Goal: Transaction & Acquisition: Purchase product/service

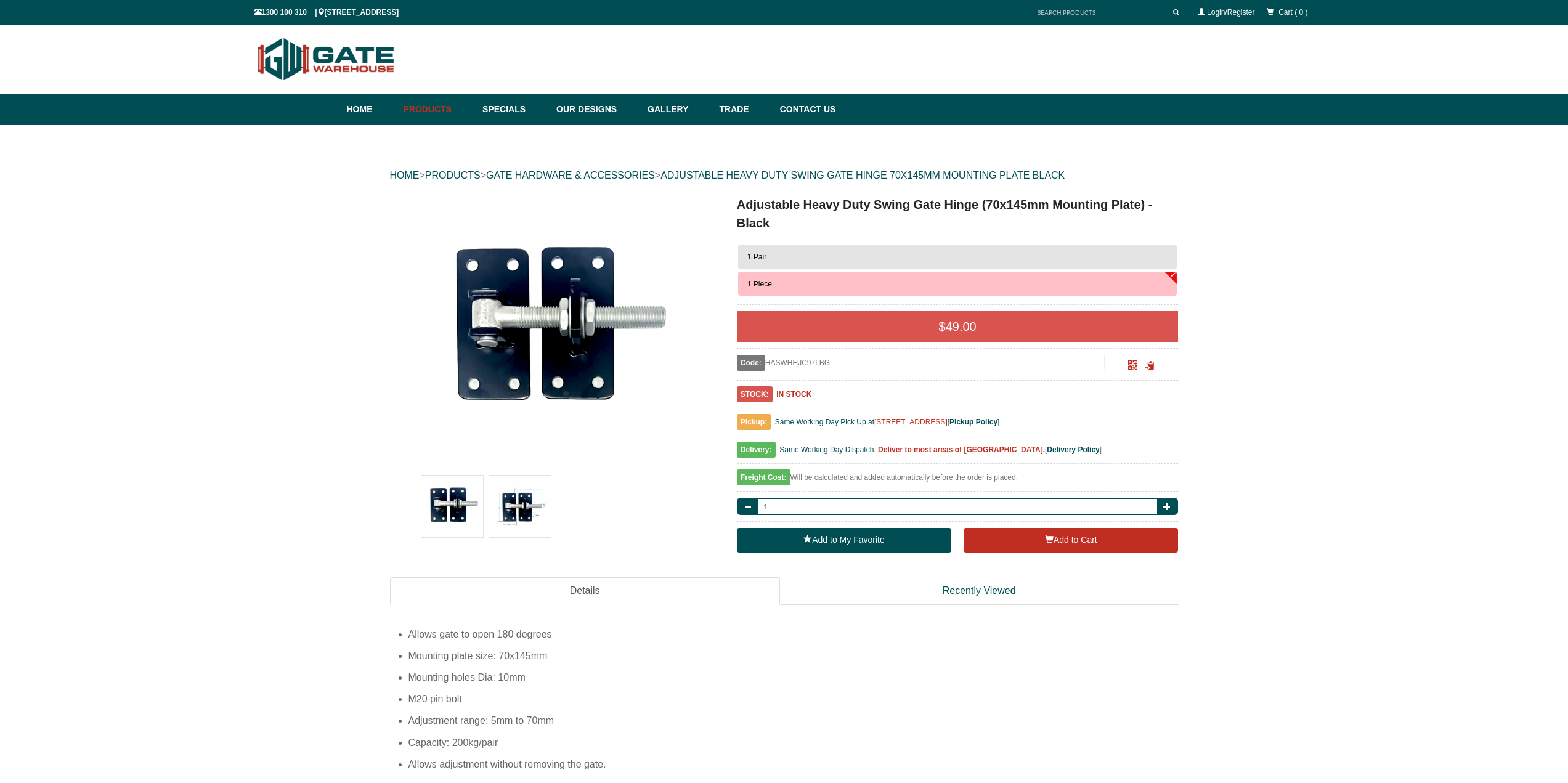
scroll to position [31, 0]
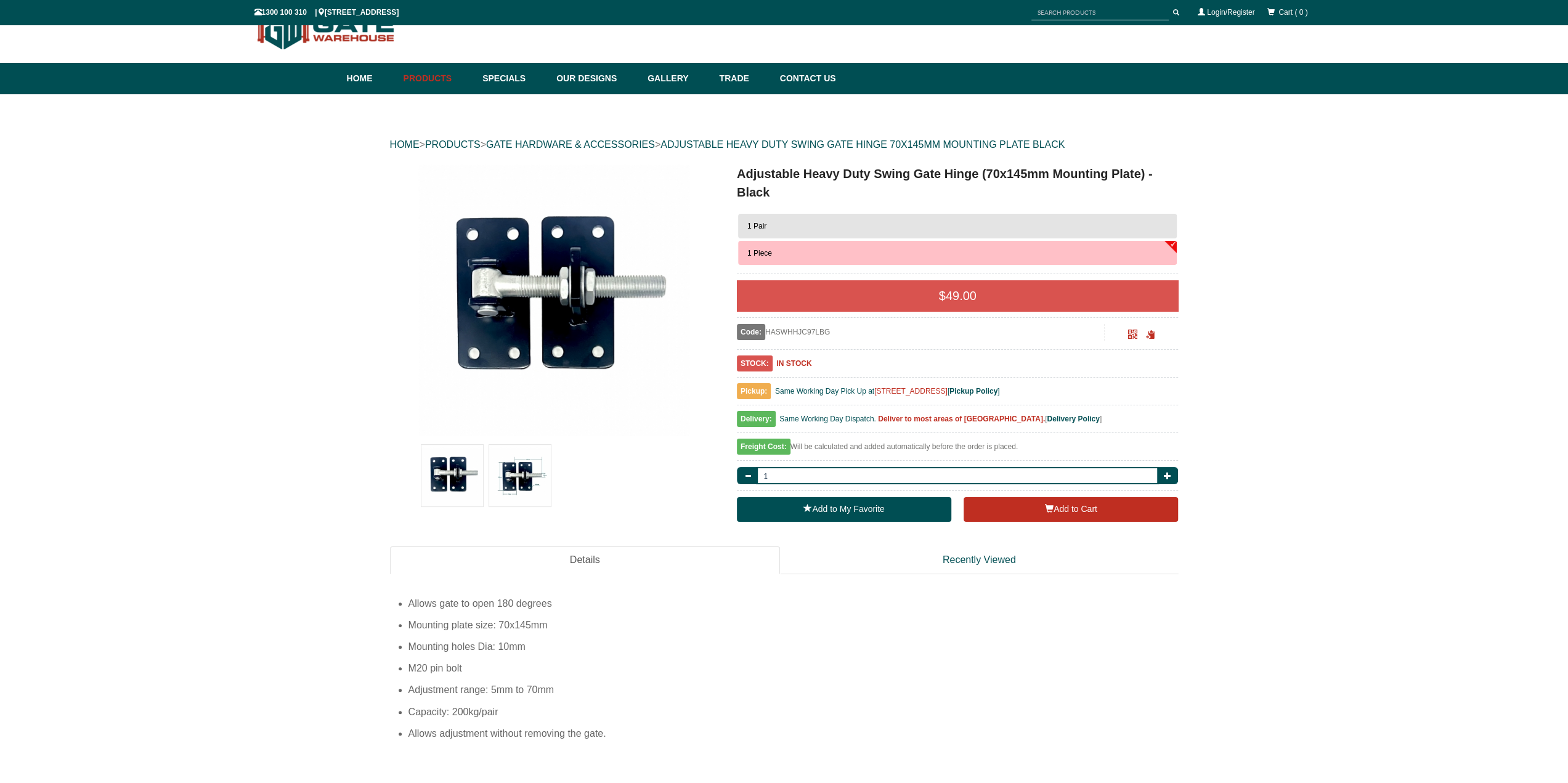
click at [795, 220] on button "1 Pair" at bounding box center [957, 226] width 439 height 25
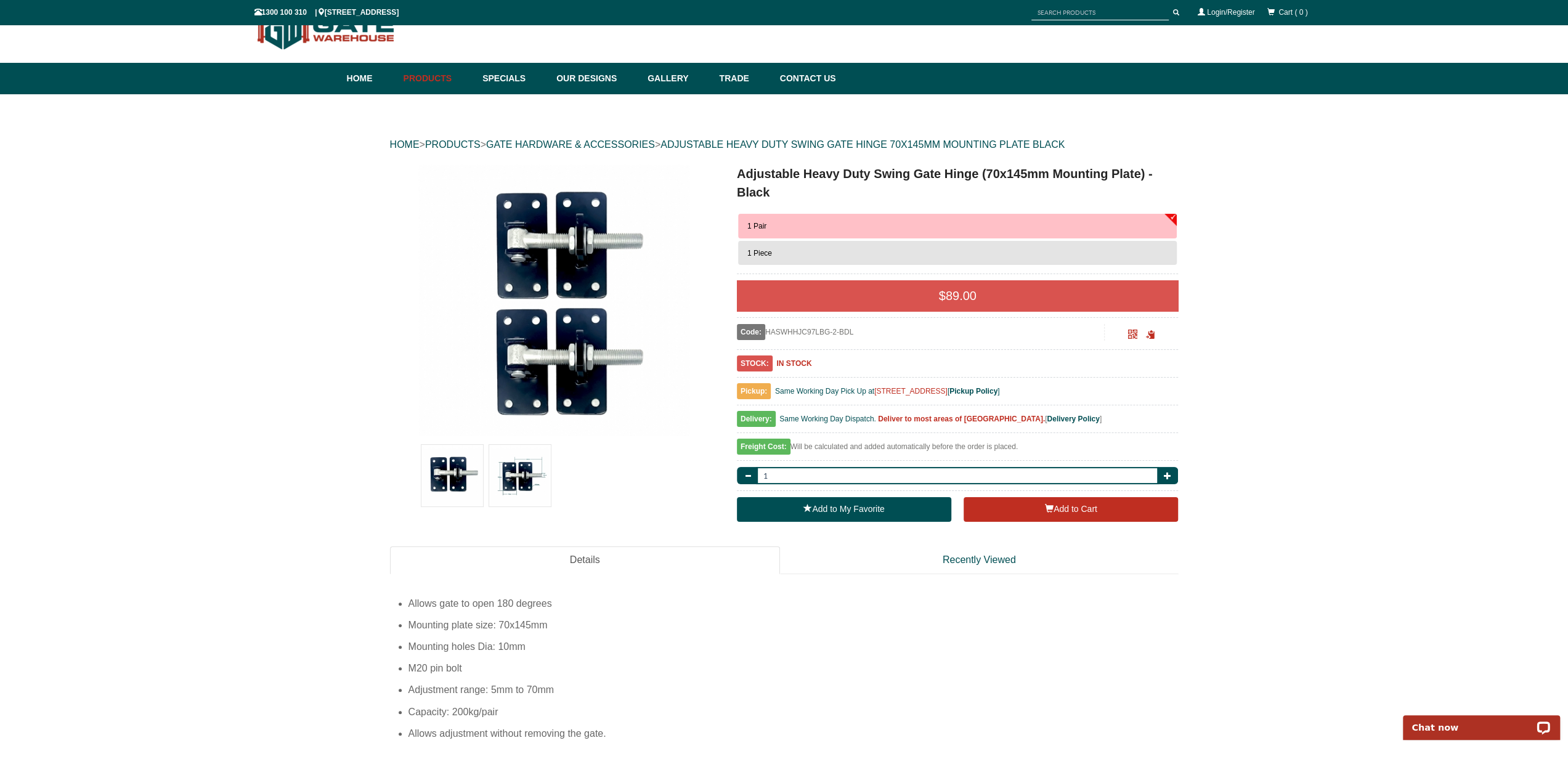
scroll to position [0, 0]
click at [1164, 477] on span "button" at bounding box center [1167, 476] width 7 height 7
type input "4"
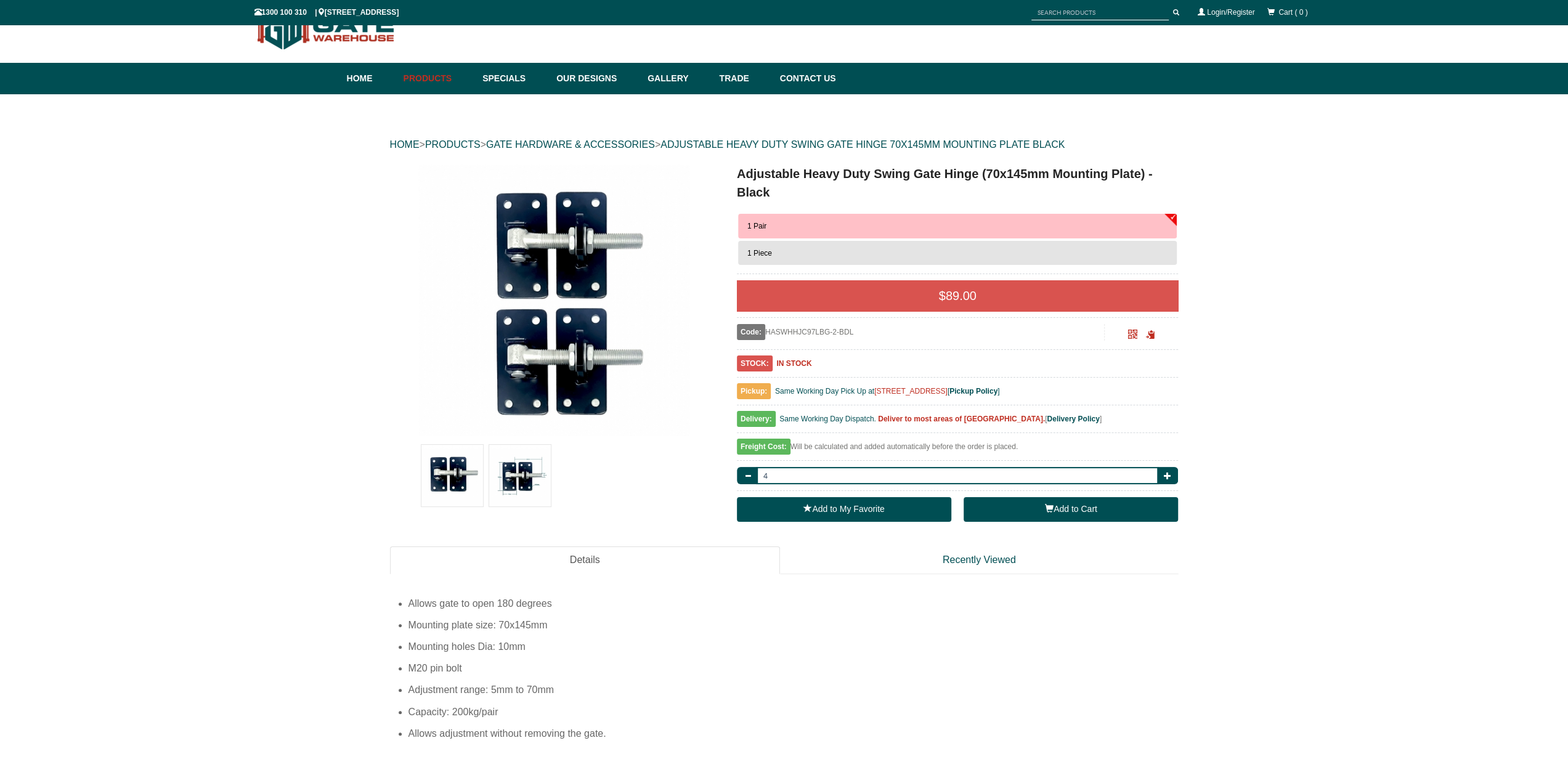
click at [1121, 514] on button "Add to Cart" at bounding box center [1071, 509] width 214 height 25
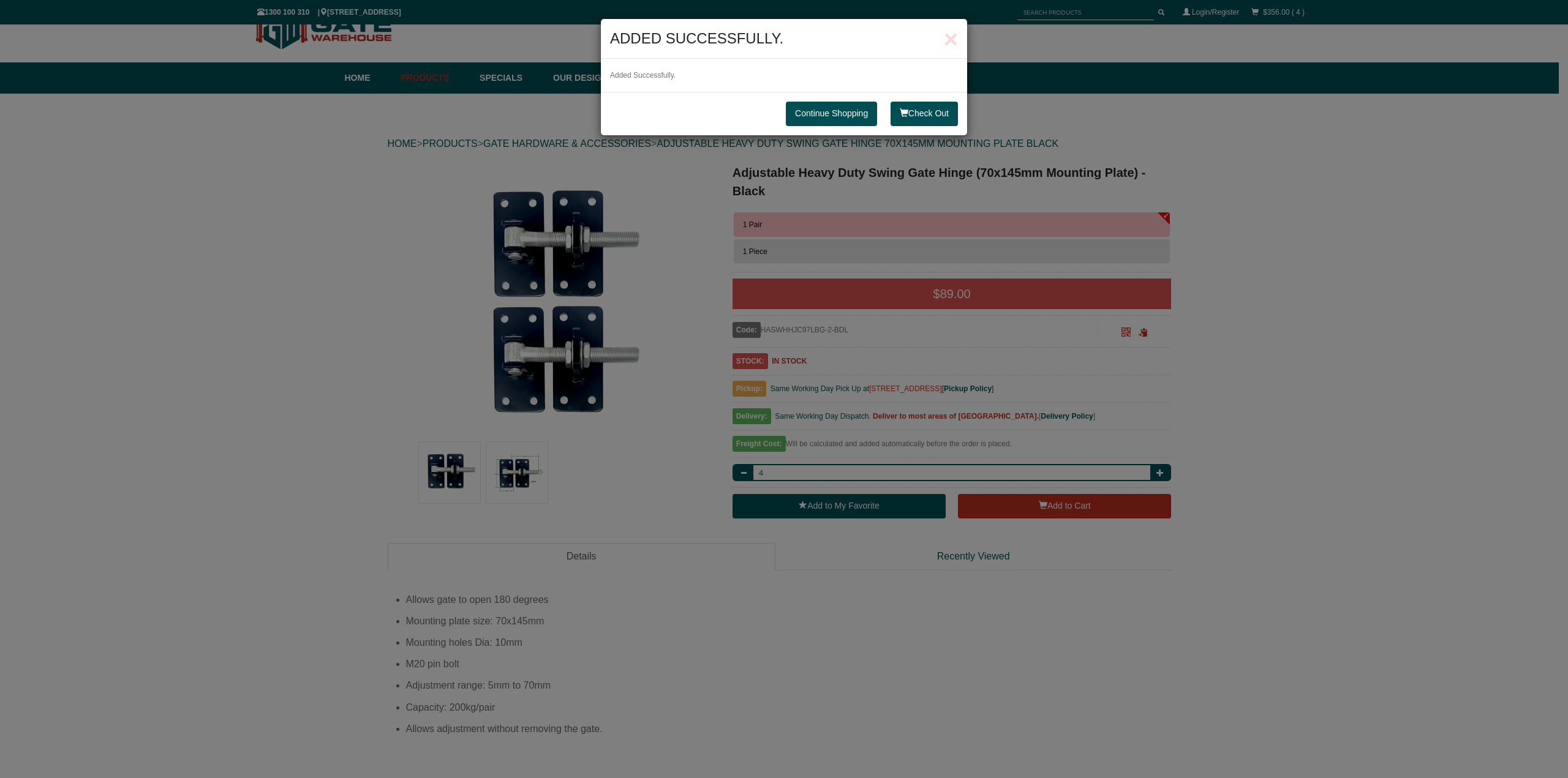
click at [875, 109] on link "Continue Shopping" at bounding box center [831, 113] width 91 height 24
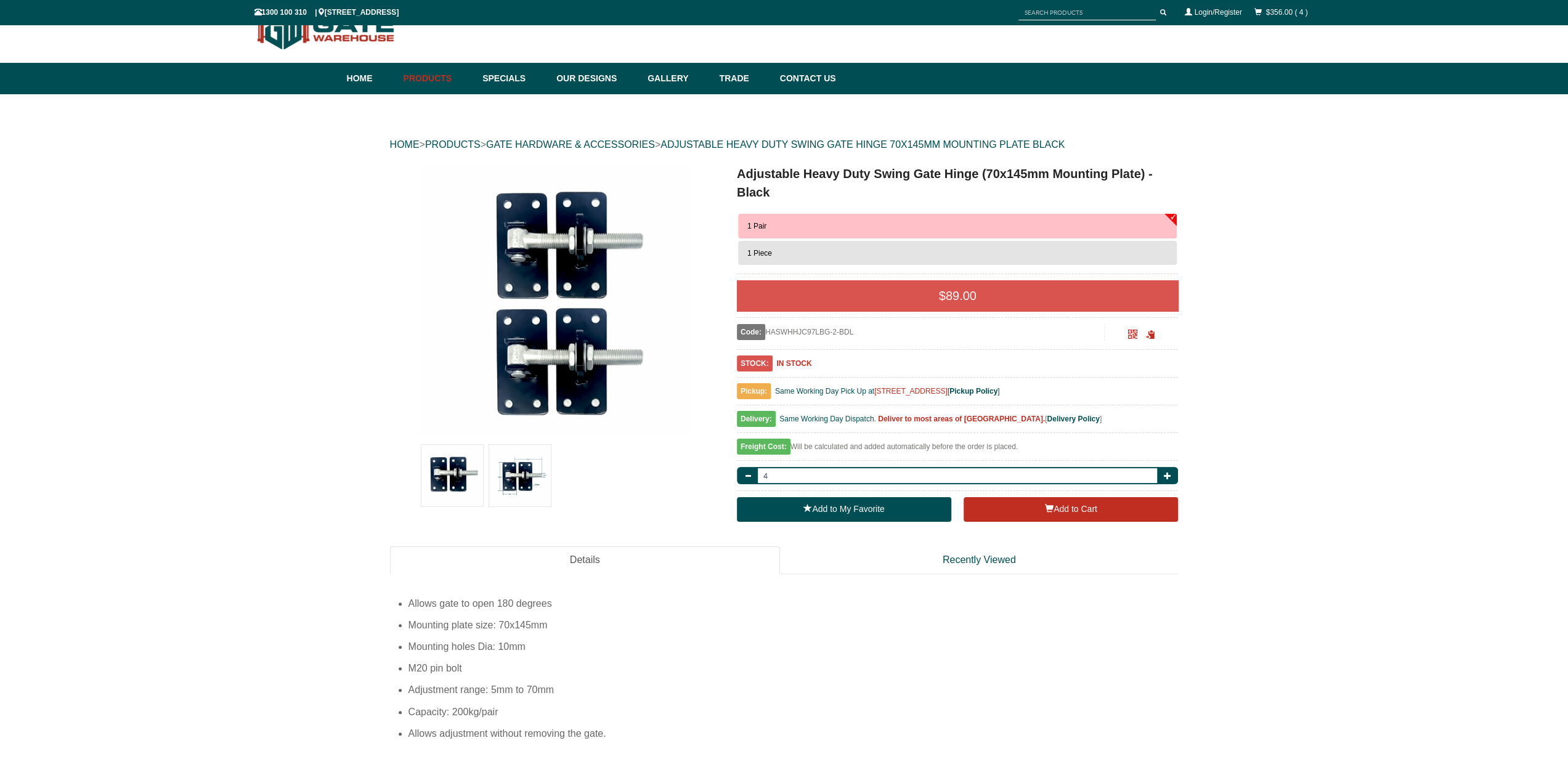
click at [648, 153] on div "HOME > PRODUCTS > GATE HARDWARE & ACCESSORIES > ADJUSTABLE HEAVY DUTY SWING GAT…" at bounding box center [784, 144] width 788 height 39
click at [643, 152] on div "HOME > PRODUCTS > GATE HARDWARE & ACCESSORIES > ADJUSTABLE HEAVY DUTY SWING GAT…" at bounding box center [784, 144] width 788 height 39
click at [641, 149] on link "GATE HARDWARE & ACCESSORIES" at bounding box center [570, 144] width 169 height 10
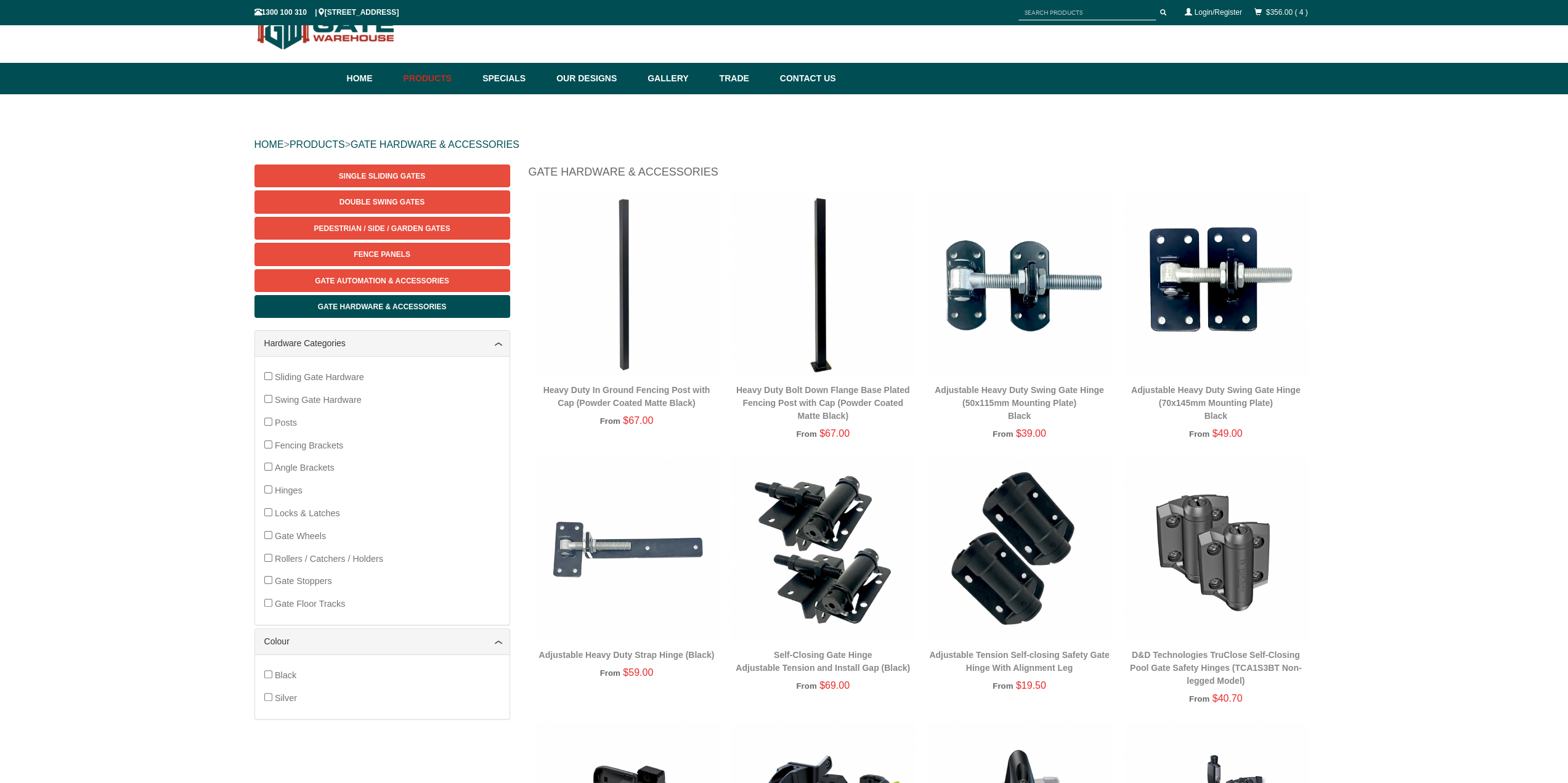
click at [967, 314] on img at bounding box center [1019, 284] width 184 height 184
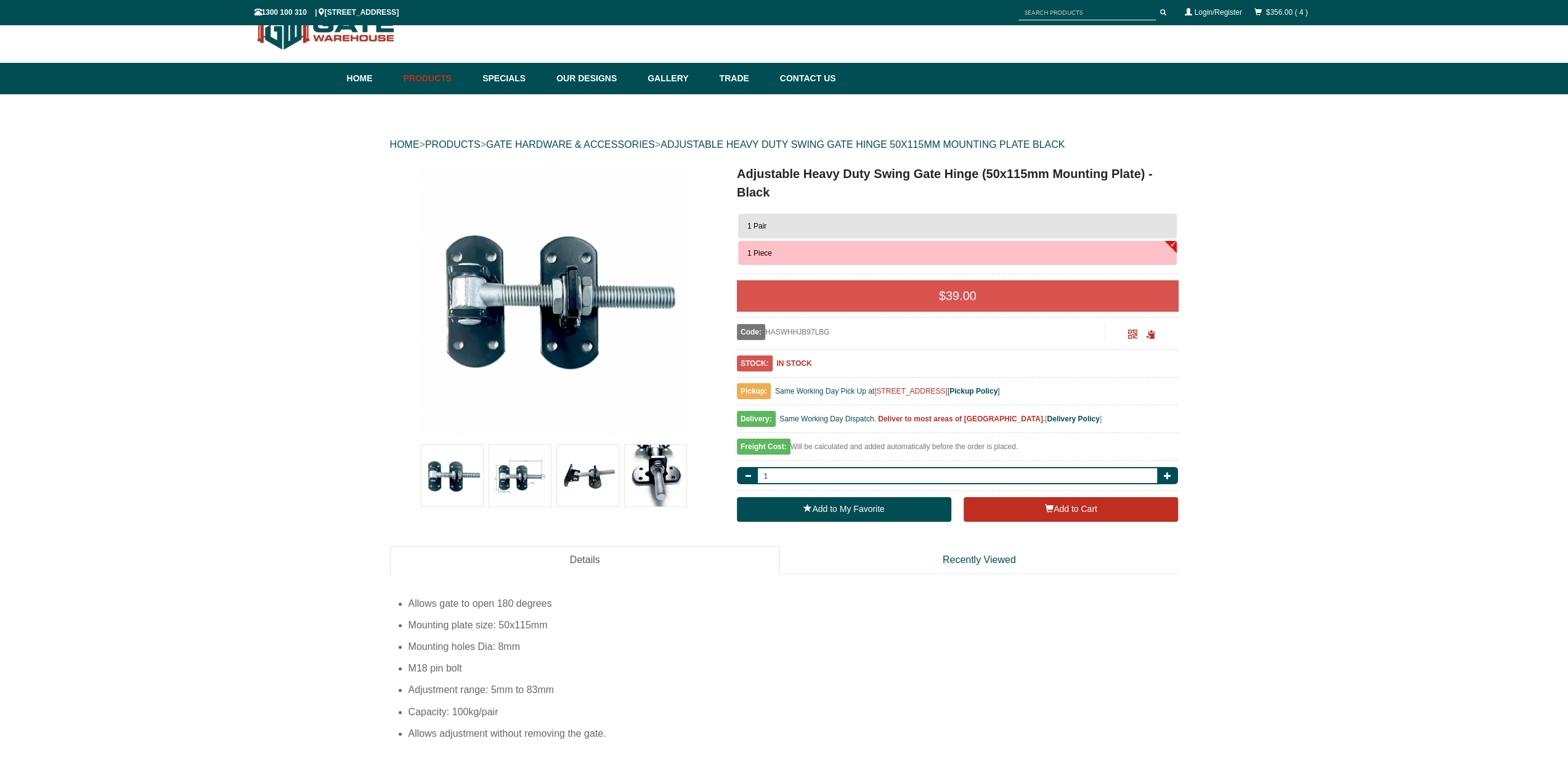
click at [955, 232] on button "1 Pair" at bounding box center [957, 226] width 439 height 25
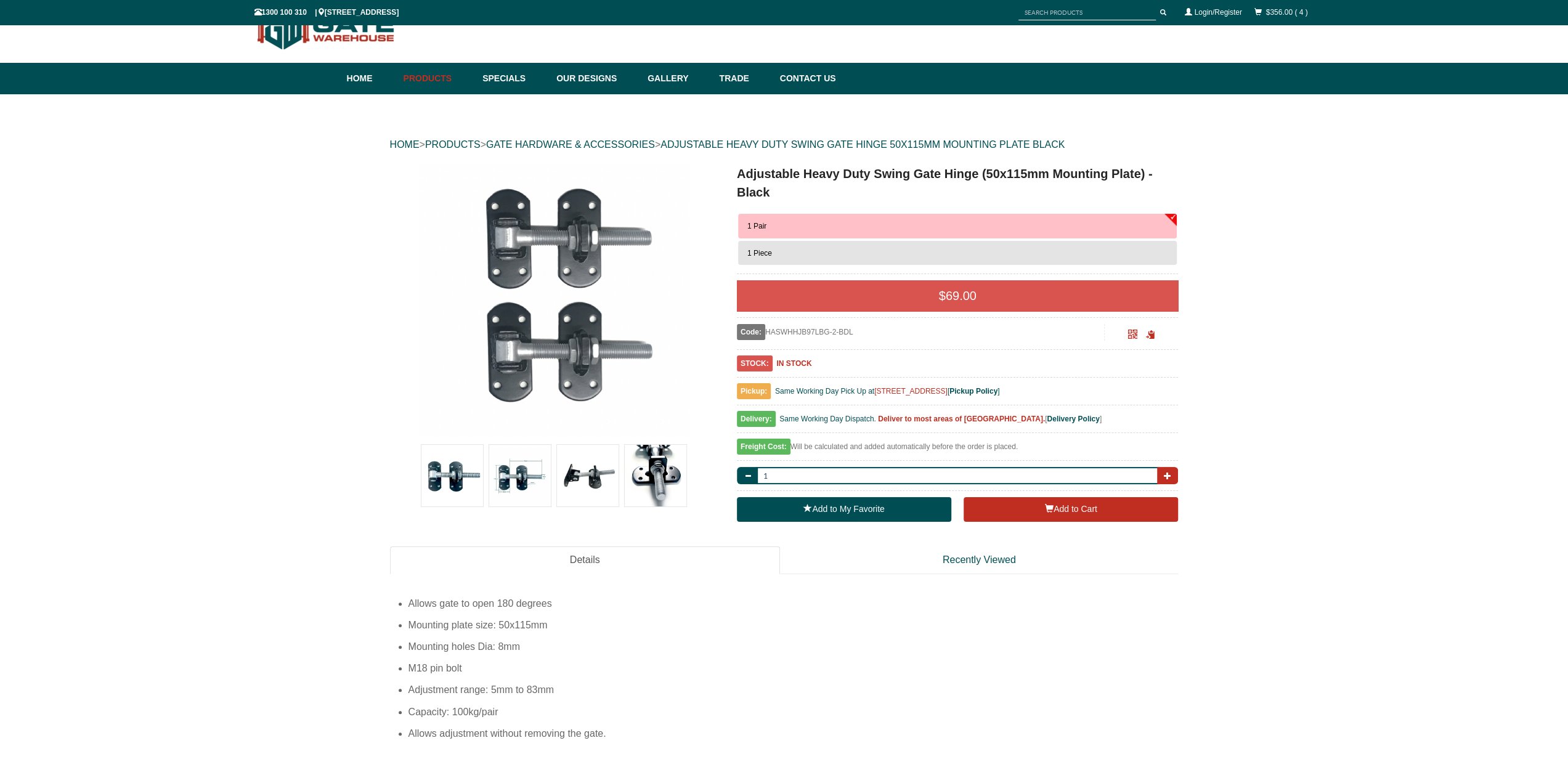
click at [1170, 472] on span "button" at bounding box center [1167, 476] width 7 height 7
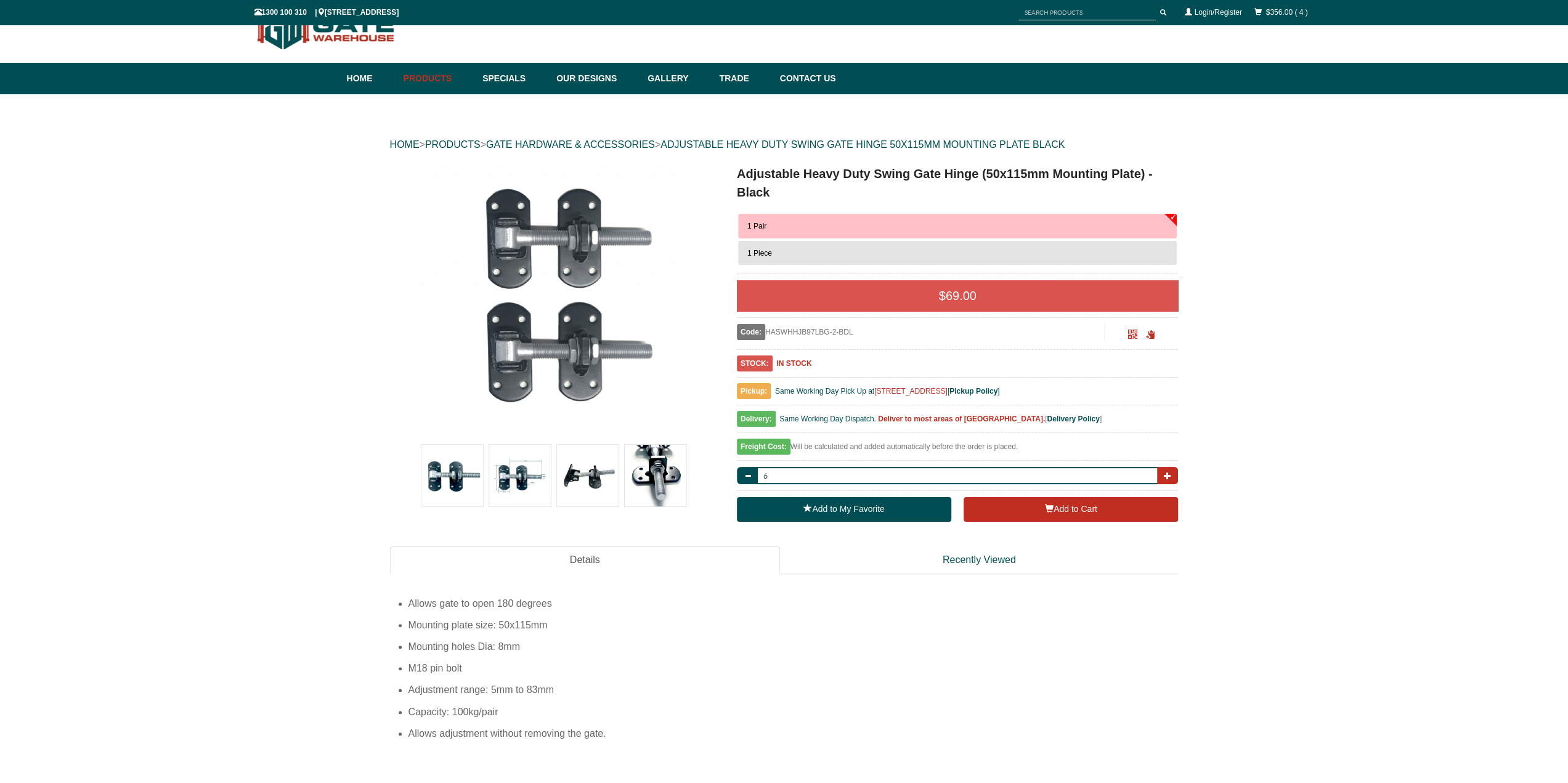
click at [1170, 472] on span "button" at bounding box center [1167, 476] width 7 height 7
type input "8"
click at [1020, 505] on button "Add to Cart" at bounding box center [1071, 509] width 214 height 25
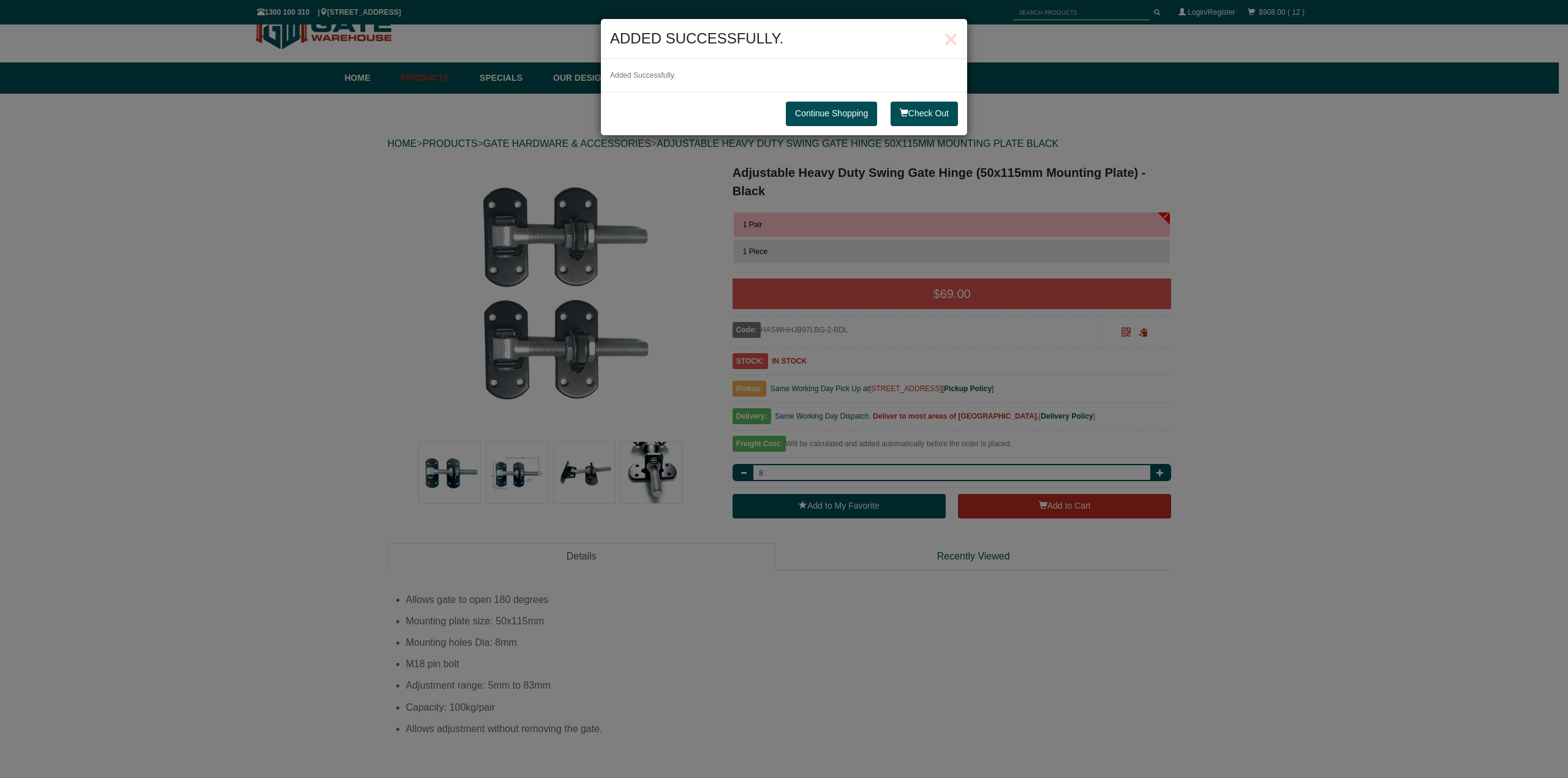
click at [836, 117] on link "Continue Shopping" at bounding box center [831, 113] width 91 height 24
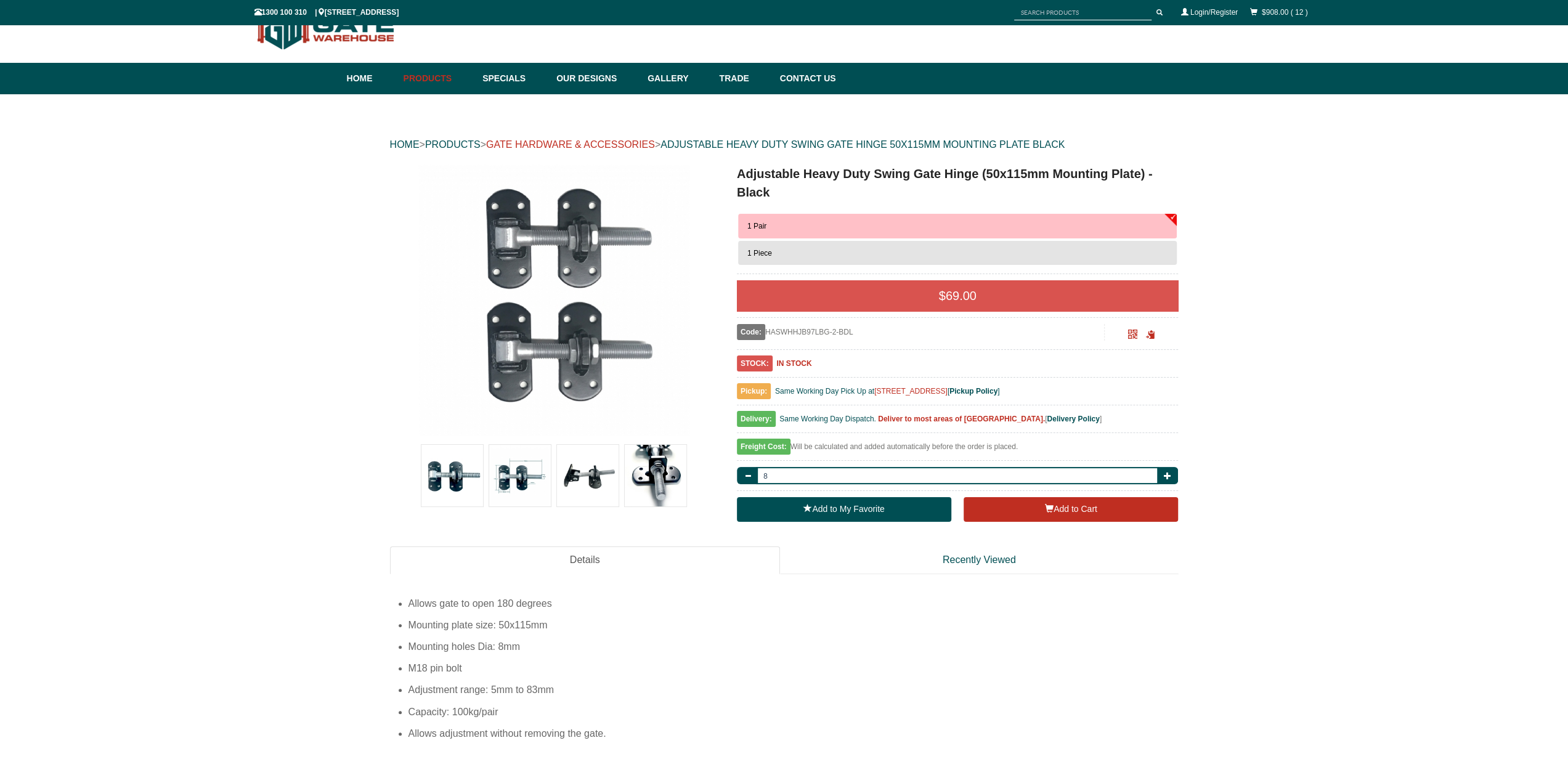
click at [634, 147] on link "GATE HARDWARE & ACCESSORIES" at bounding box center [570, 144] width 169 height 10
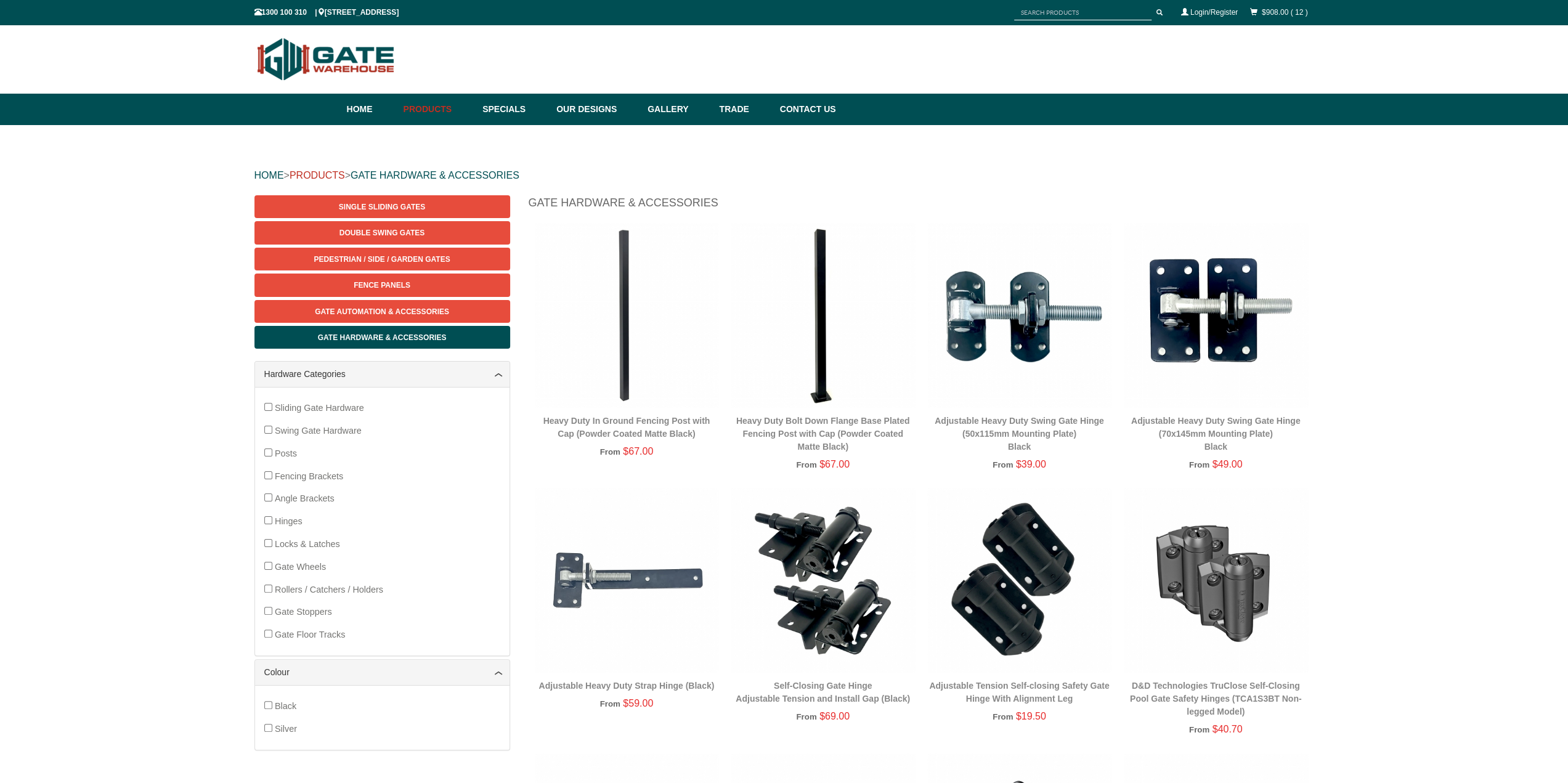
click at [330, 174] on link "PRODUCTS" at bounding box center [317, 175] width 55 height 10
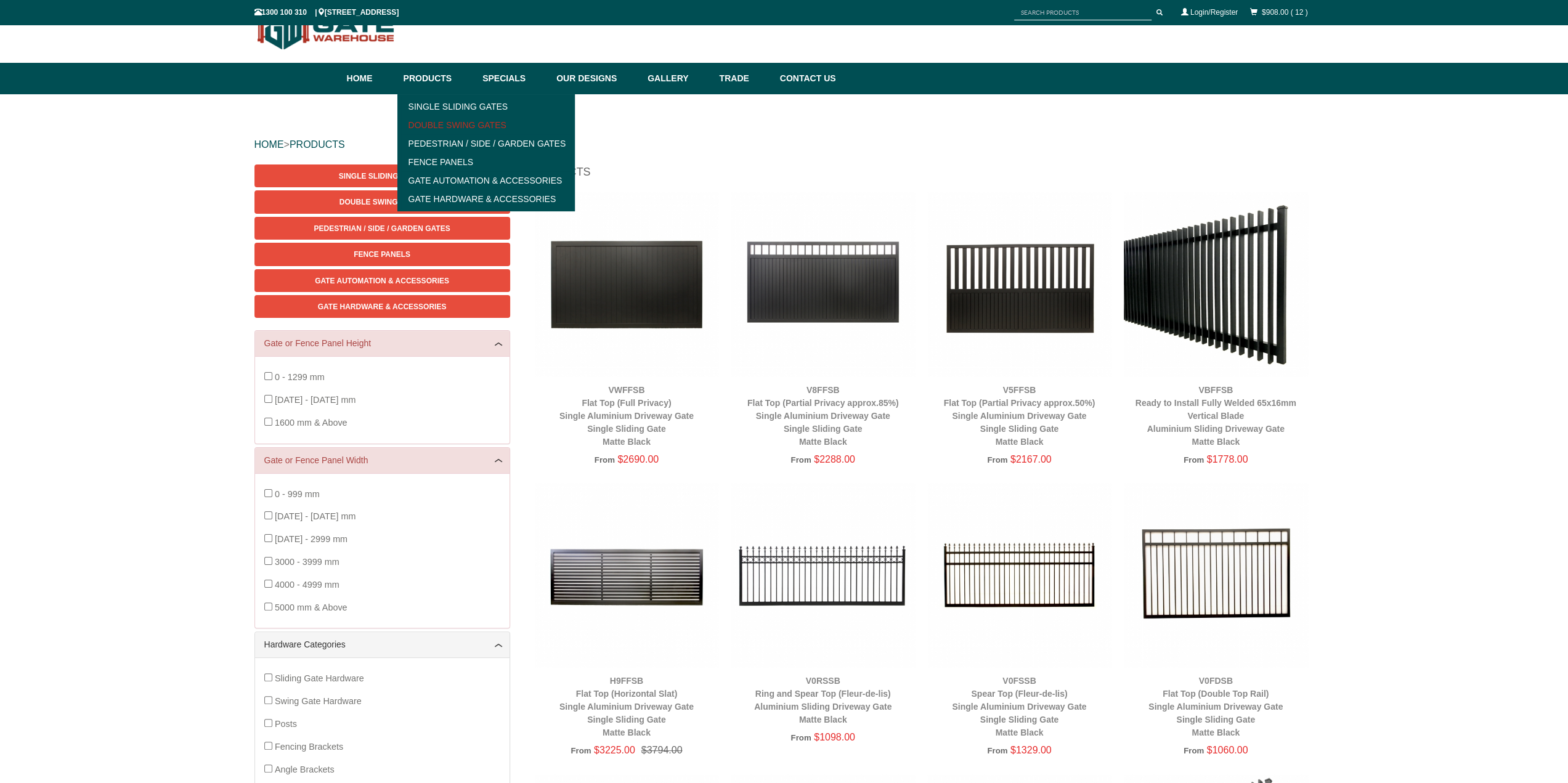
click at [456, 121] on link "Double Swing Gates" at bounding box center [486, 125] width 170 height 19
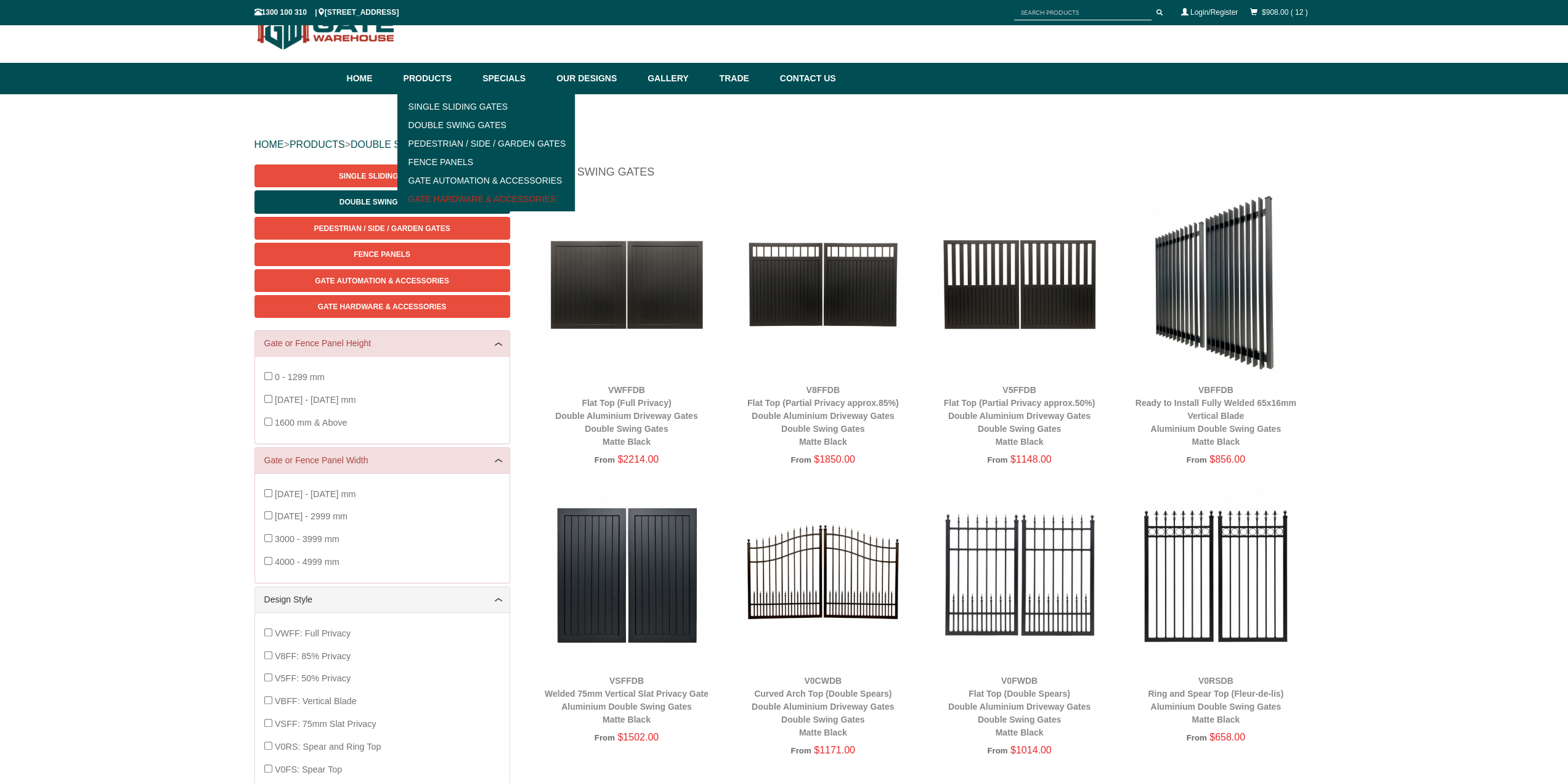
click at [505, 198] on link "Gate Hardware & Accessories" at bounding box center [486, 199] width 170 height 19
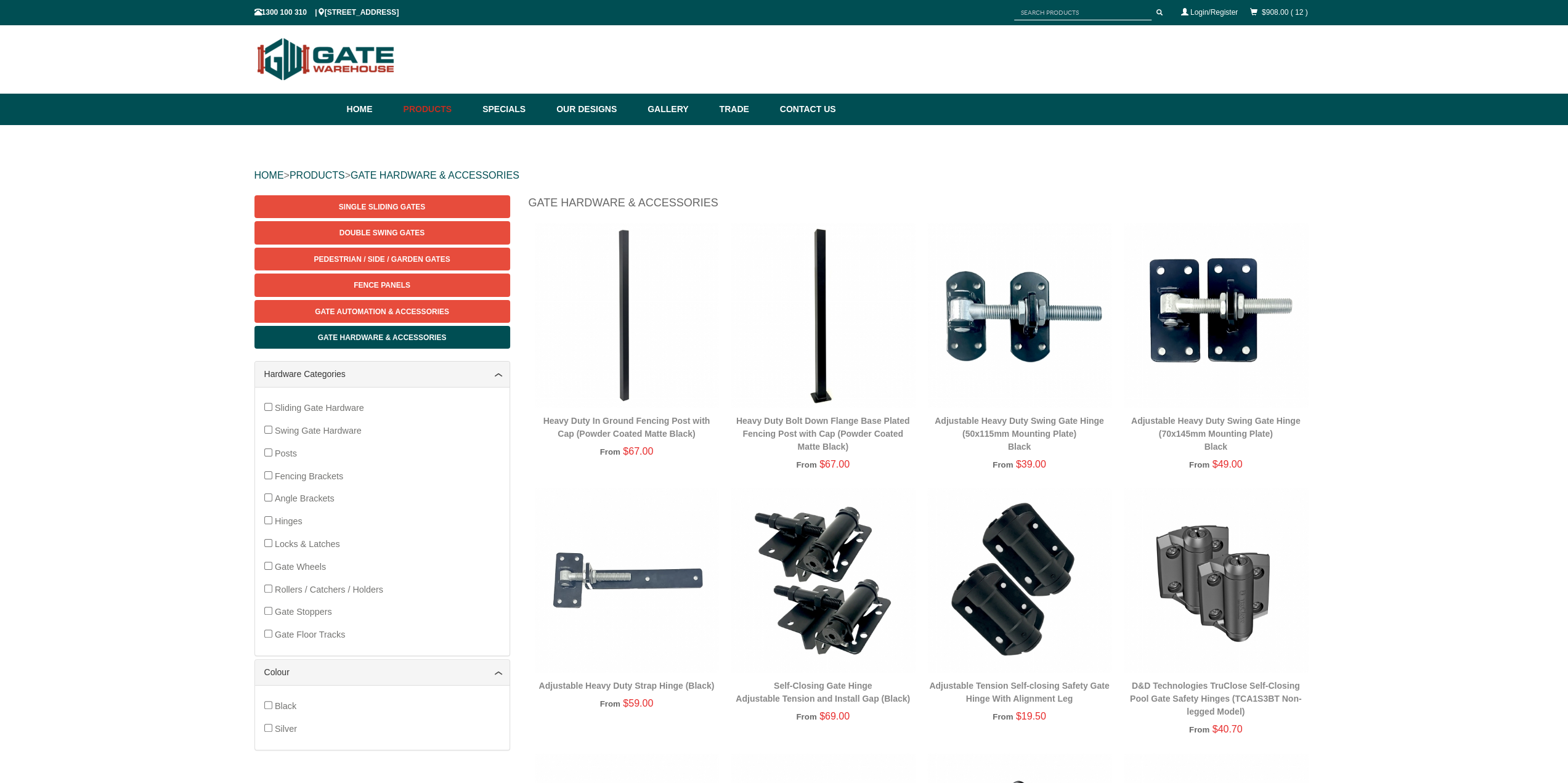
click at [1027, 333] on img at bounding box center [1019, 315] width 184 height 184
click at [1268, 9] on link "$908.00 ( 12 )" at bounding box center [1285, 13] width 46 height 9
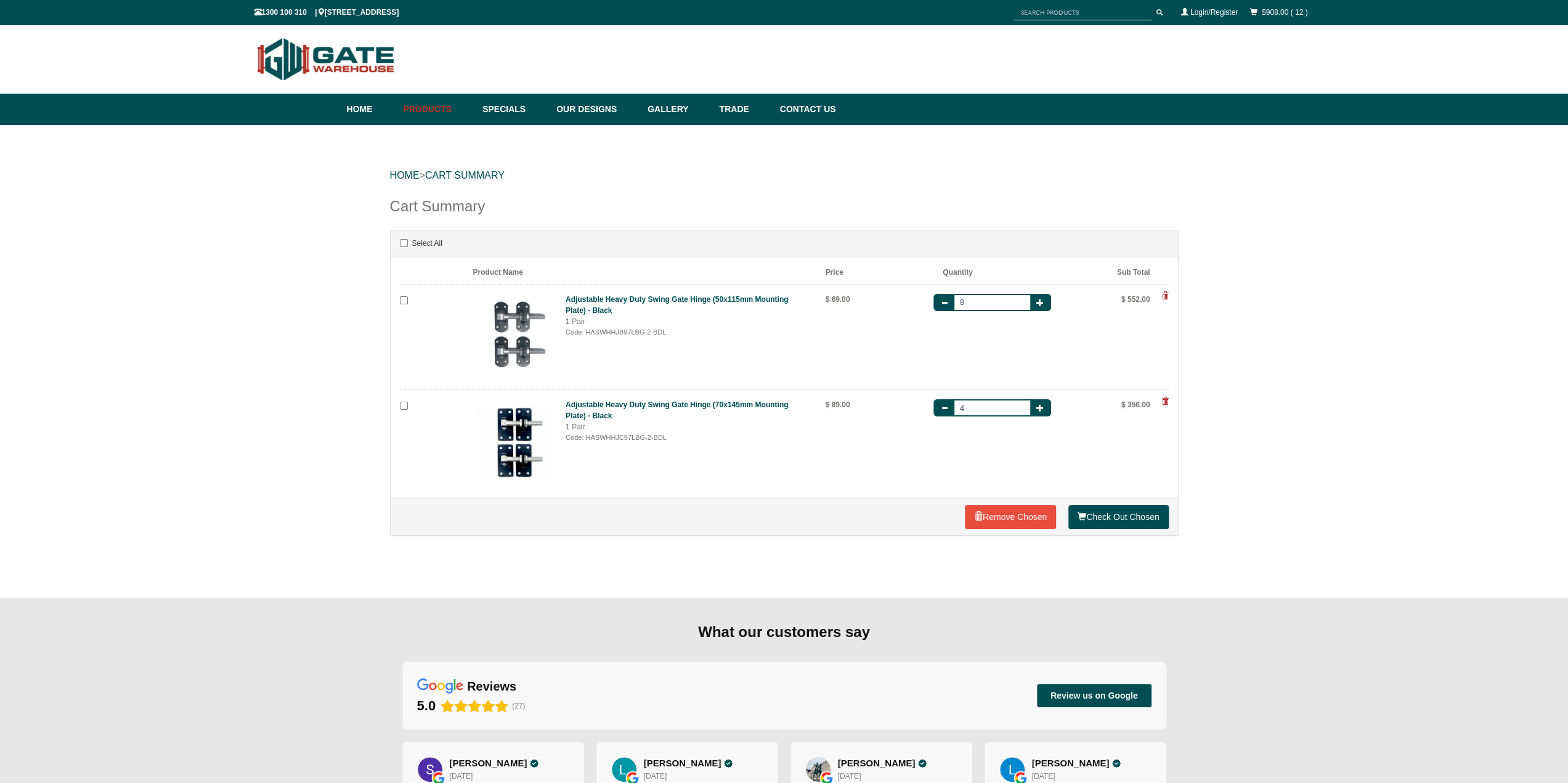
click at [1164, 402] on span at bounding box center [1165, 401] width 7 height 7
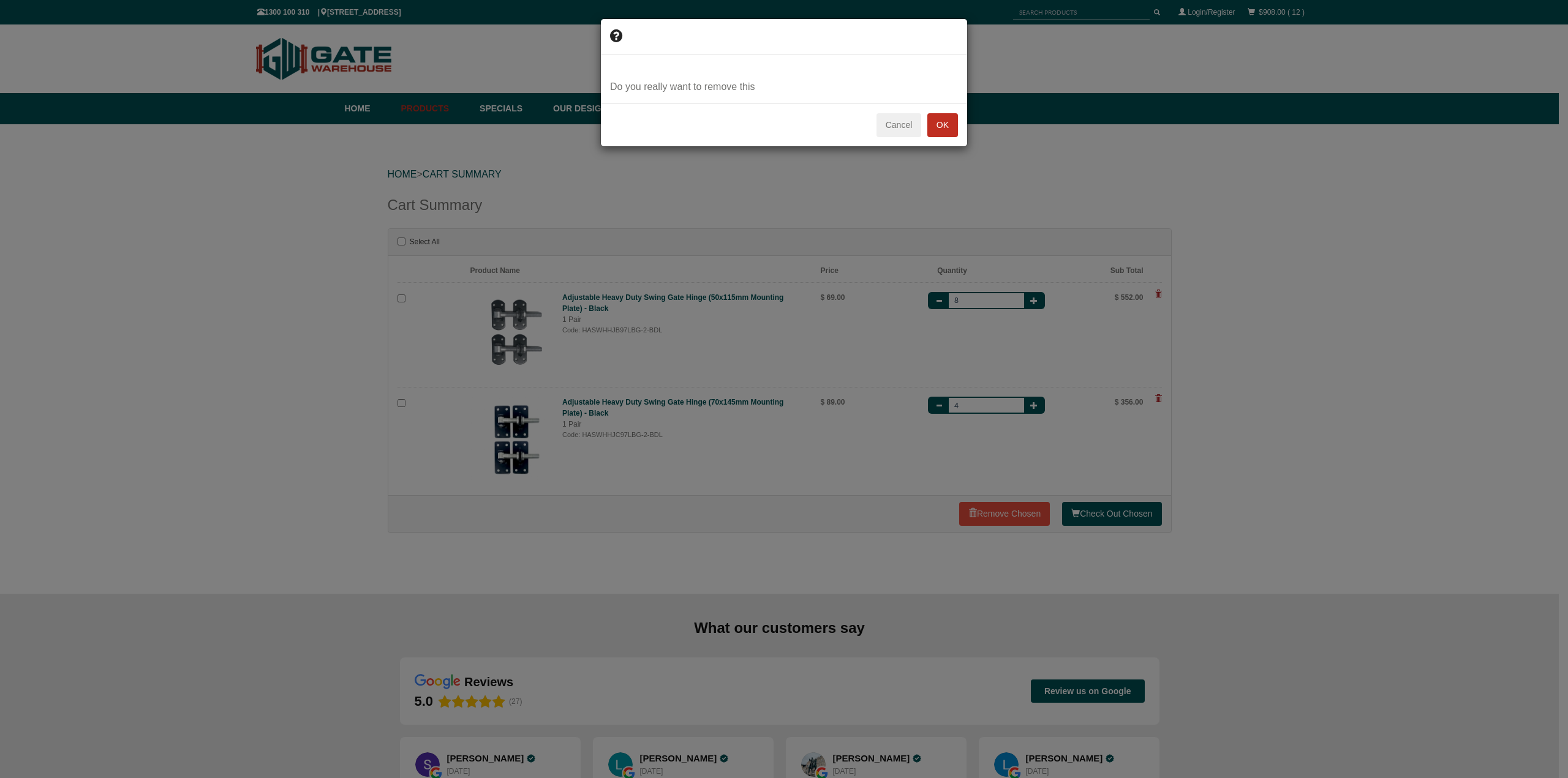
click at [945, 132] on button "OK" at bounding box center [942, 125] width 30 height 24
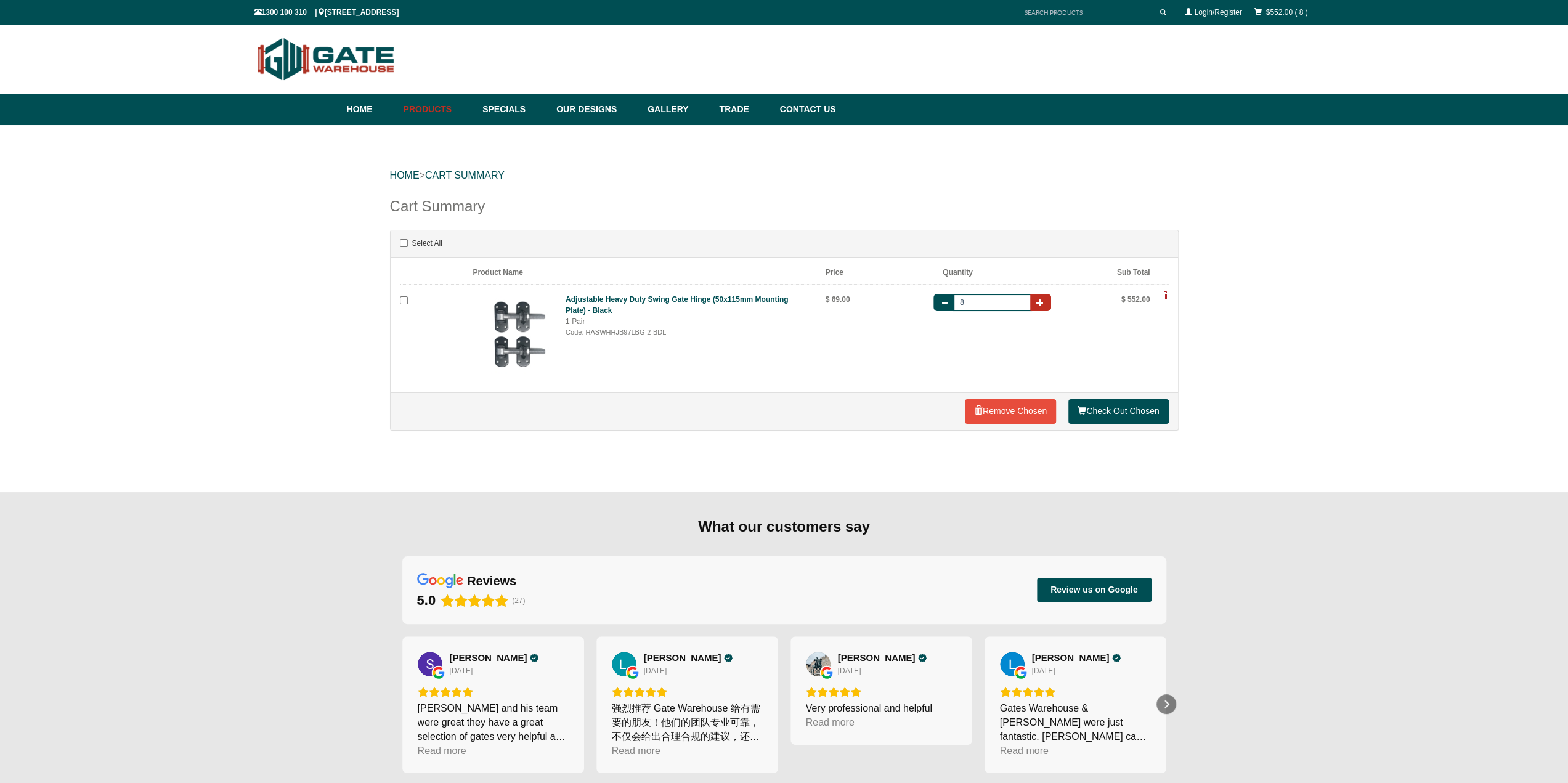
click at [1045, 306] on button "button" at bounding box center [1041, 302] width 21 height 17
click at [1043, 295] on button "button" at bounding box center [1041, 302] width 21 height 17
click at [1046, 307] on button "button" at bounding box center [1041, 302] width 21 height 17
click at [980, 305] on input "11" at bounding box center [992, 302] width 80 height 17
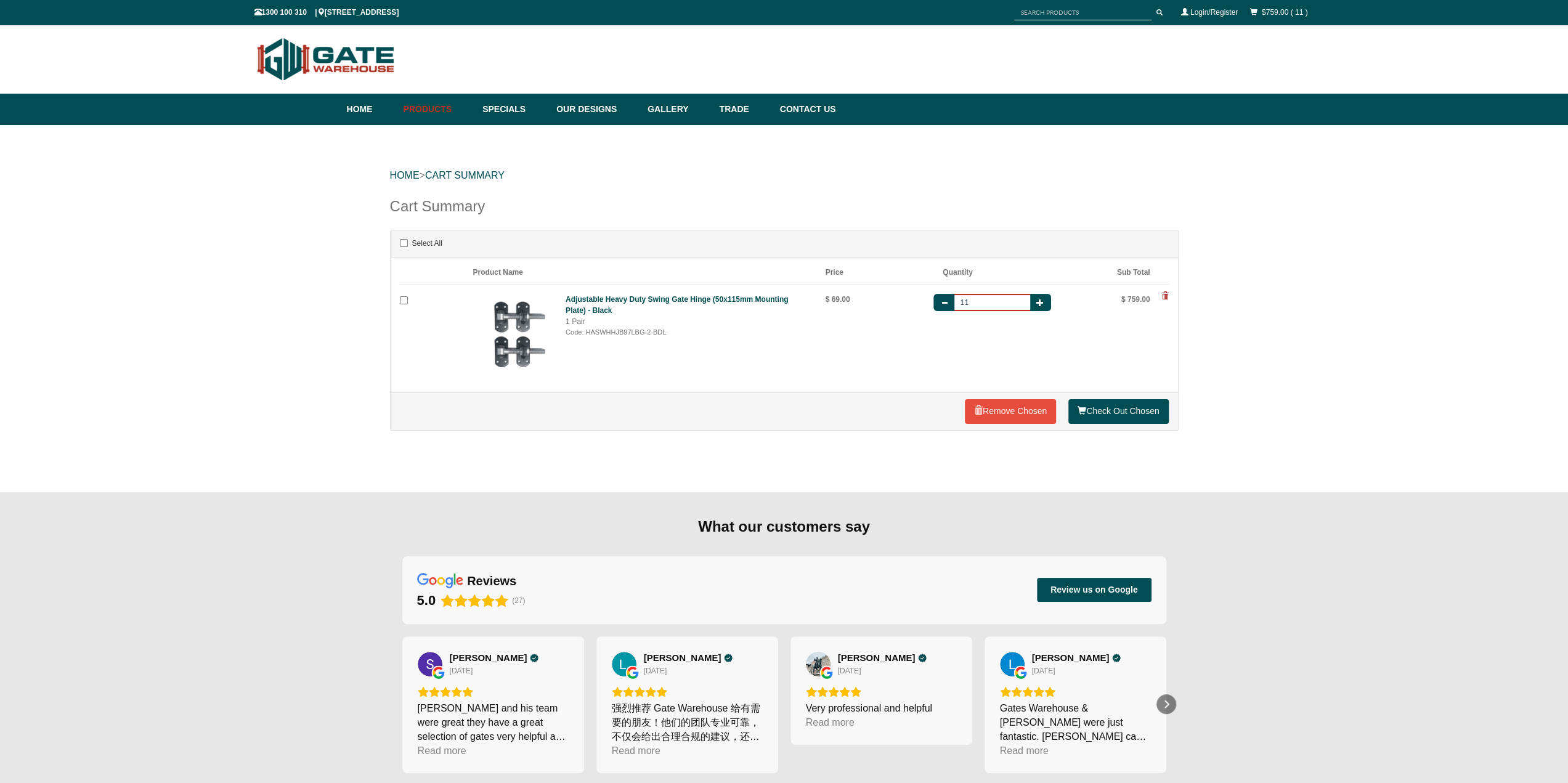
click at [980, 305] on input "11" at bounding box center [992, 302] width 80 height 17
type input "7"
click at [1042, 309] on button "button" at bounding box center [1041, 302] width 21 height 17
click at [377, 115] on link "Home" at bounding box center [372, 109] width 51 height 31
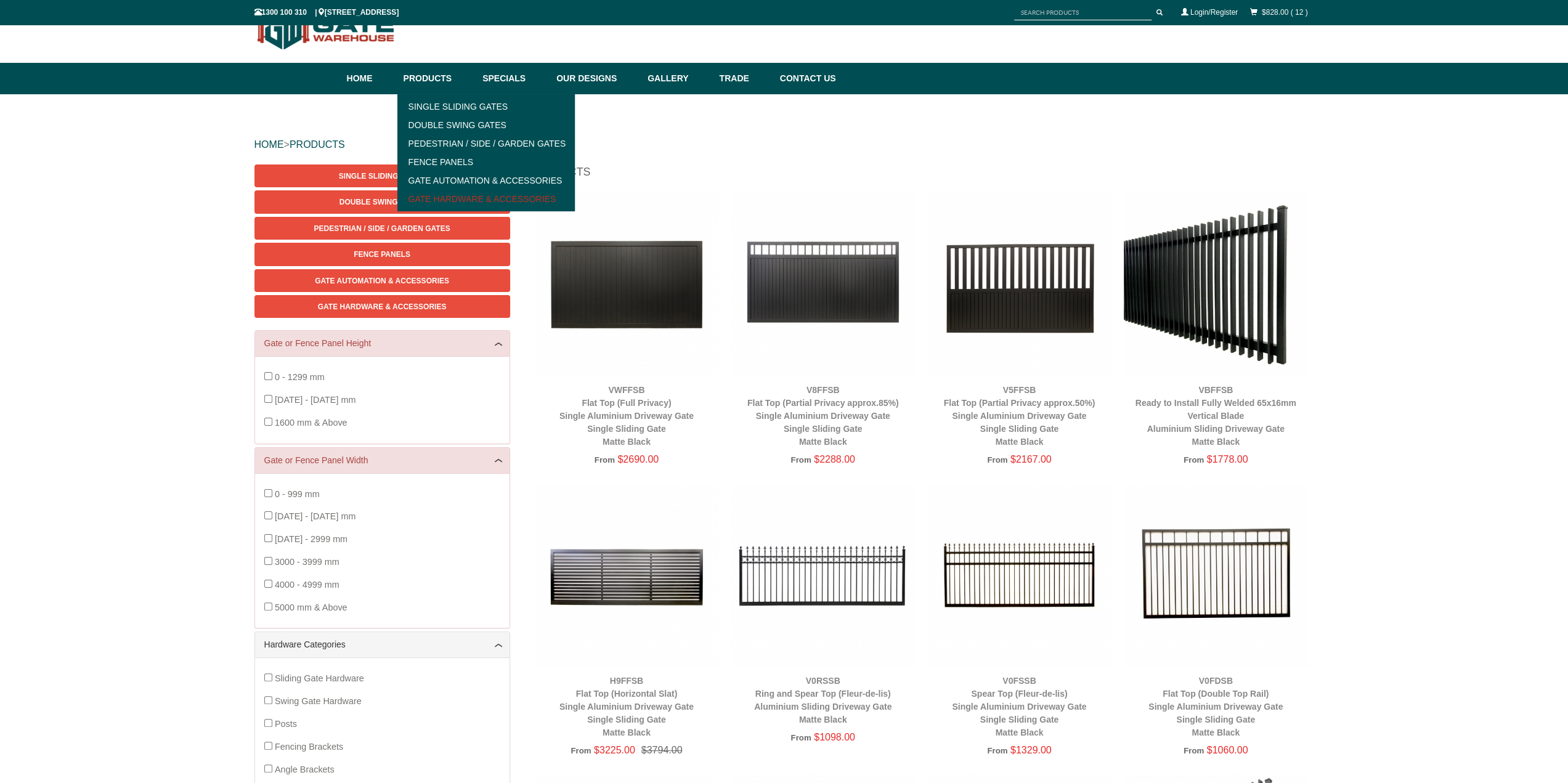
click at [471, 201] on link "Gate Hardware & Accessories" at bounding box center [486, 199] width 170 height 19
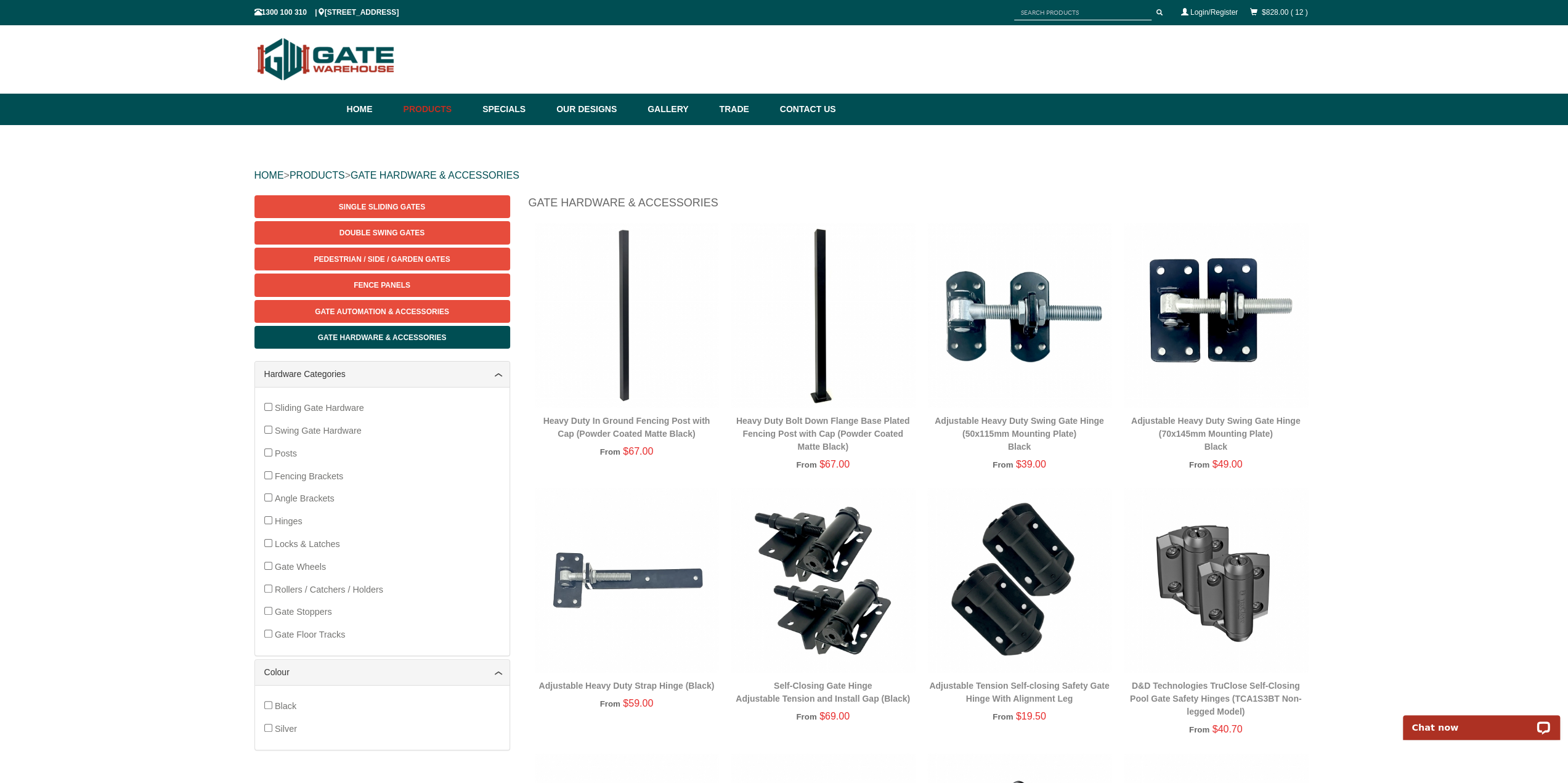
click at [1022, 301] on img at bounding box center [1019, 315] width 184 height 184
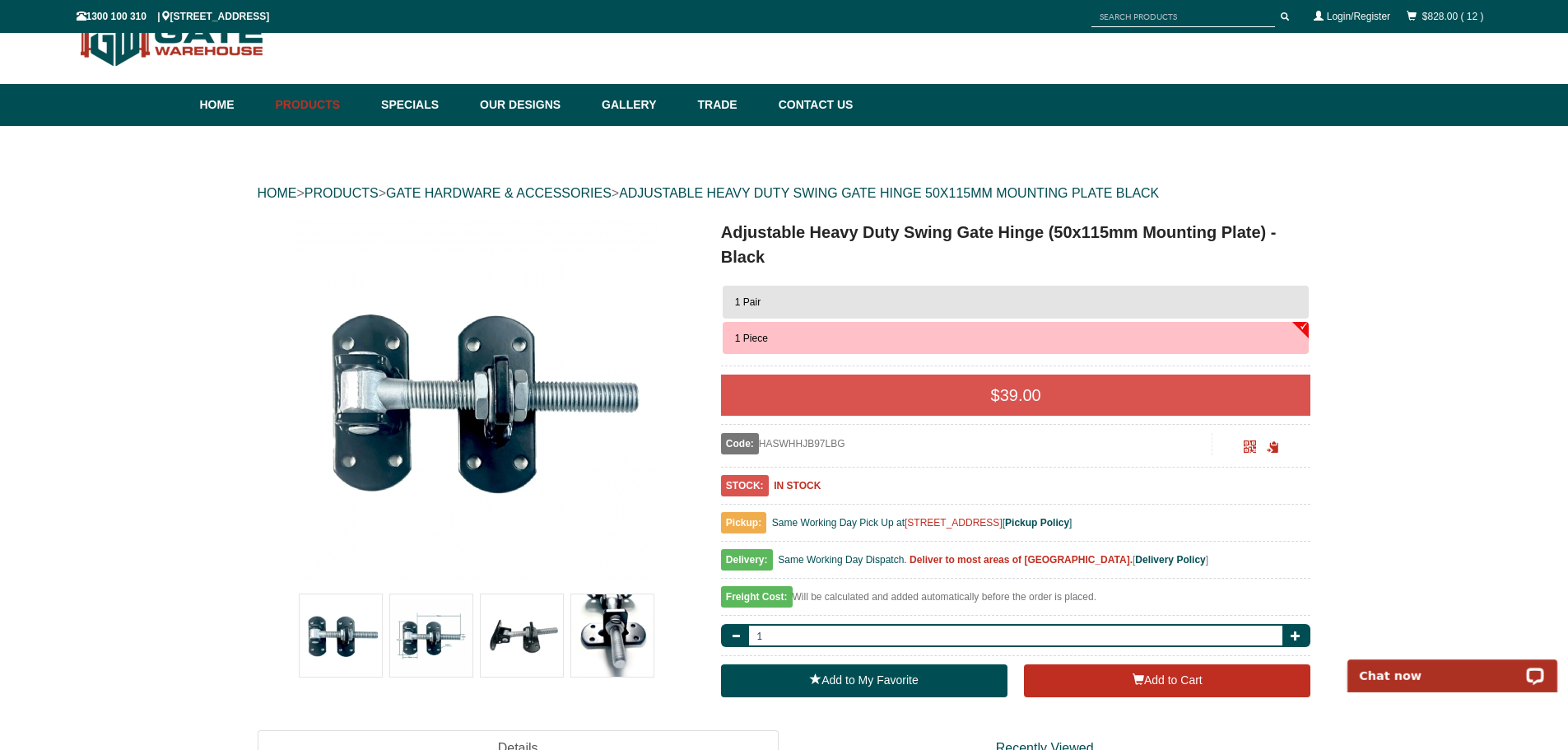
click at [900, 310] on button "1 Pair" at bounding box center [1016, 301] width 587 height 33
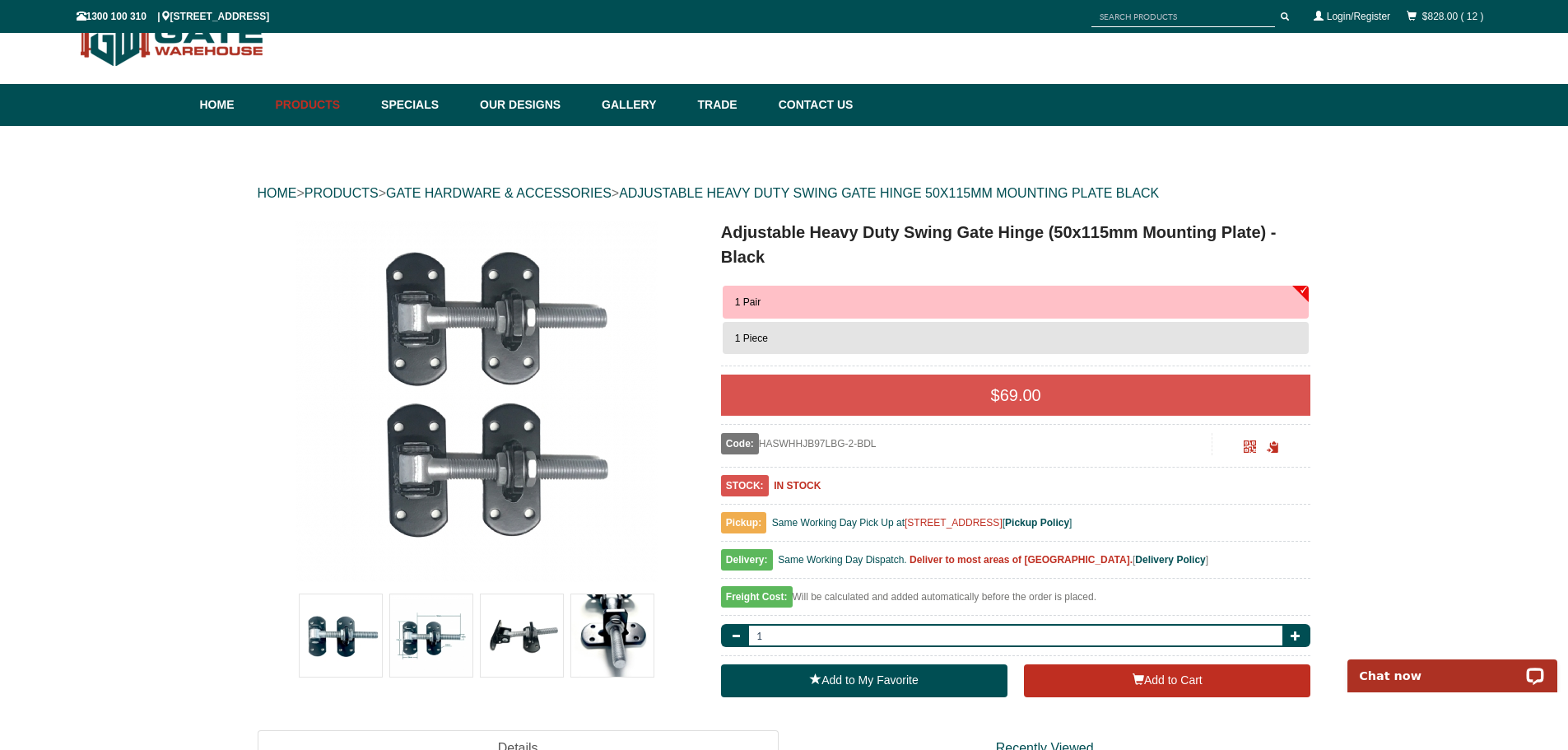
click at [823, 337] on button "1 Piece" at bounding box center [1016, 338] width 587 height 33
